Goal: Task Accomplishment & Management: Manage account settings

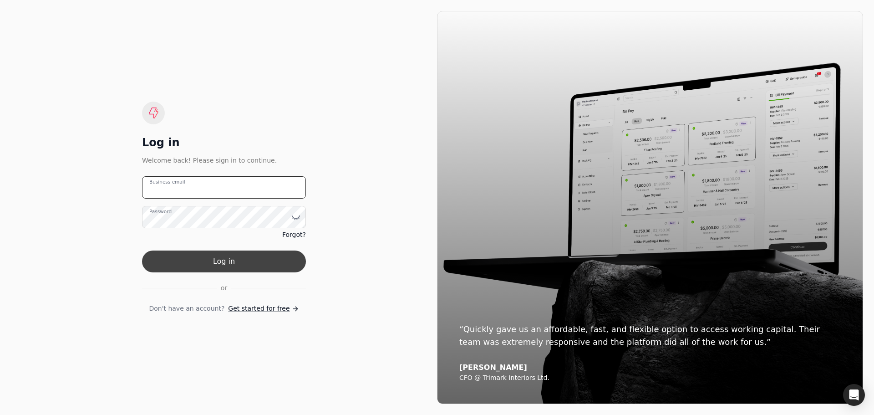
type email "[EMAIL_ADDRESS][PERSON_NAME][DOMAIN_NAME]"
click at [207, 256] on button "Log in" at bounding box center [224, 261] width 164 height 22
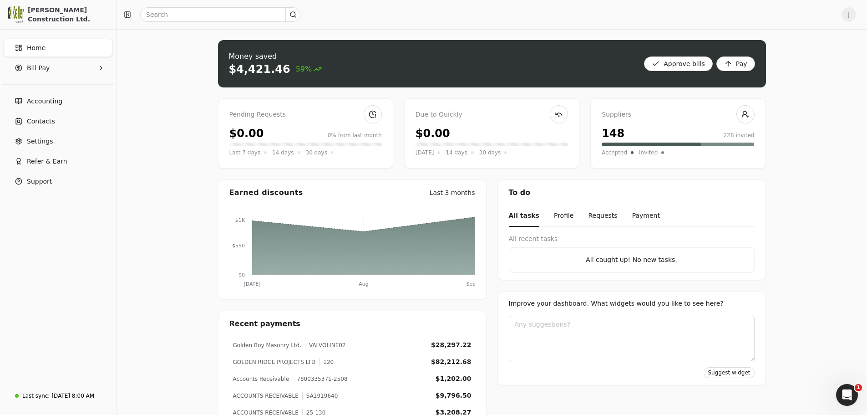
click at [300, 123] on div "Pending Requests $0.00 0% from last month Last 7 days 14 days 30 days" at bounding box center [305, 133] width 175 height 70
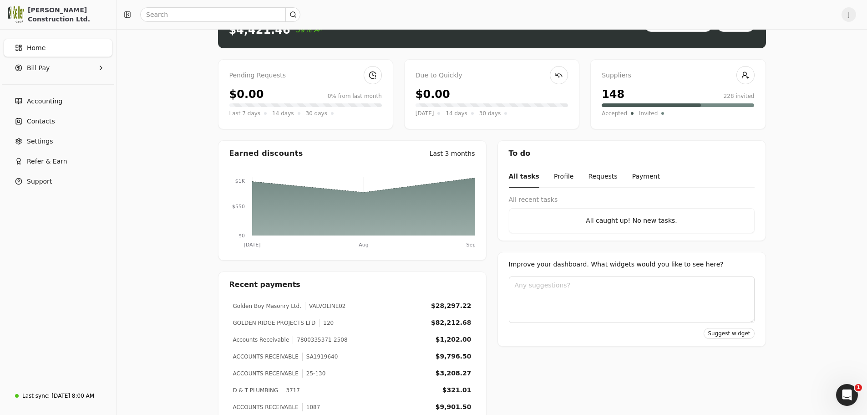
scroll to position [91, 0]
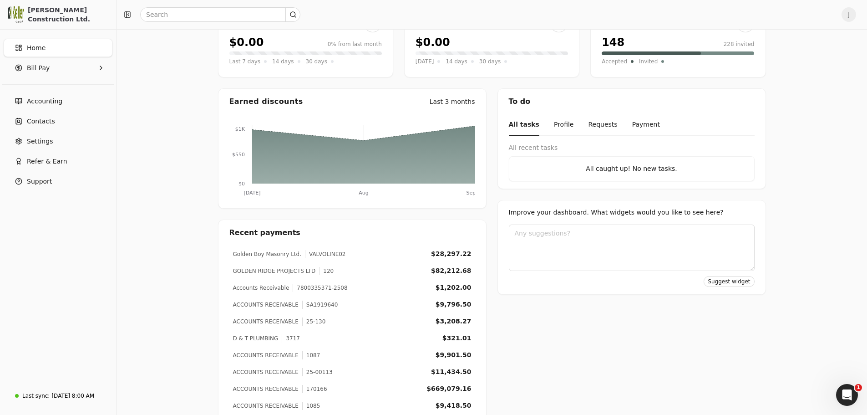
click at [284, 274] on div "GOLDEN RIDGE PROJECTS LTD" at bounding box center [274, 271] width 83 height 8
click at [284, 256] on div "Golden Boy Masonry Ltd." at bounding box center [267, 254] width 68 height 8
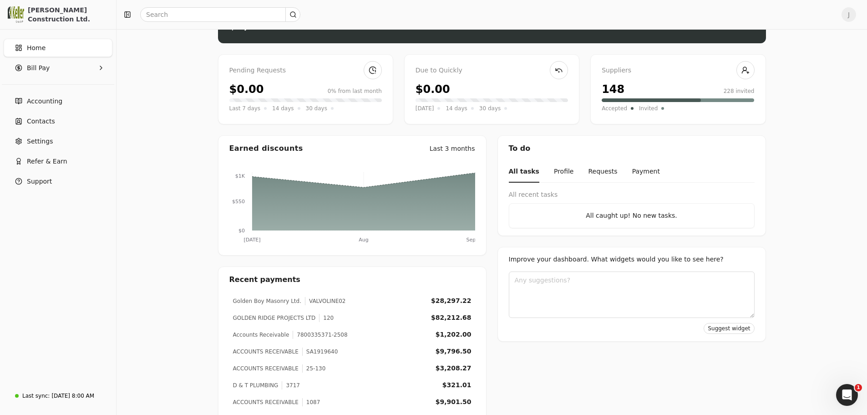
scroll to position [0, 0]
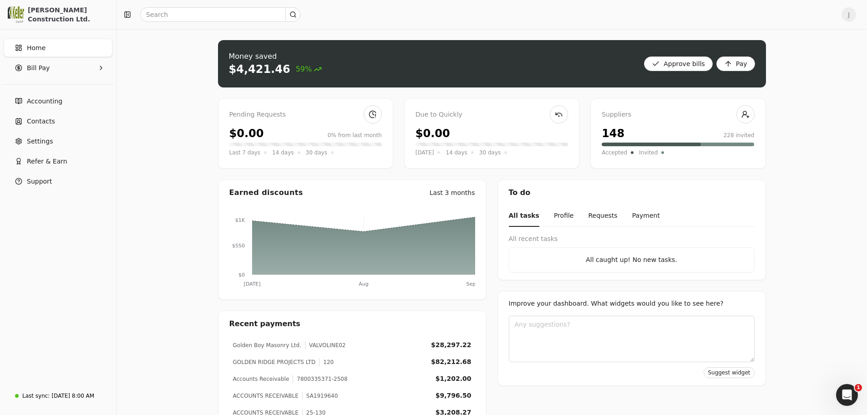
click at [188, 115] on div "Money saved $4,421.46 59% Approve bills Pay Pending Requests $0.00 0% from last…" at bounding box center [492, 276] width 751 height 494
click at [194, 81] on div "Money saved $4,421.46 59% Approve bills Pay Pending Requests $0.00 0% from last…" at bounding box center [492, 276] width 751 height 494
